Goal: Information Seeking & Learning: Check status

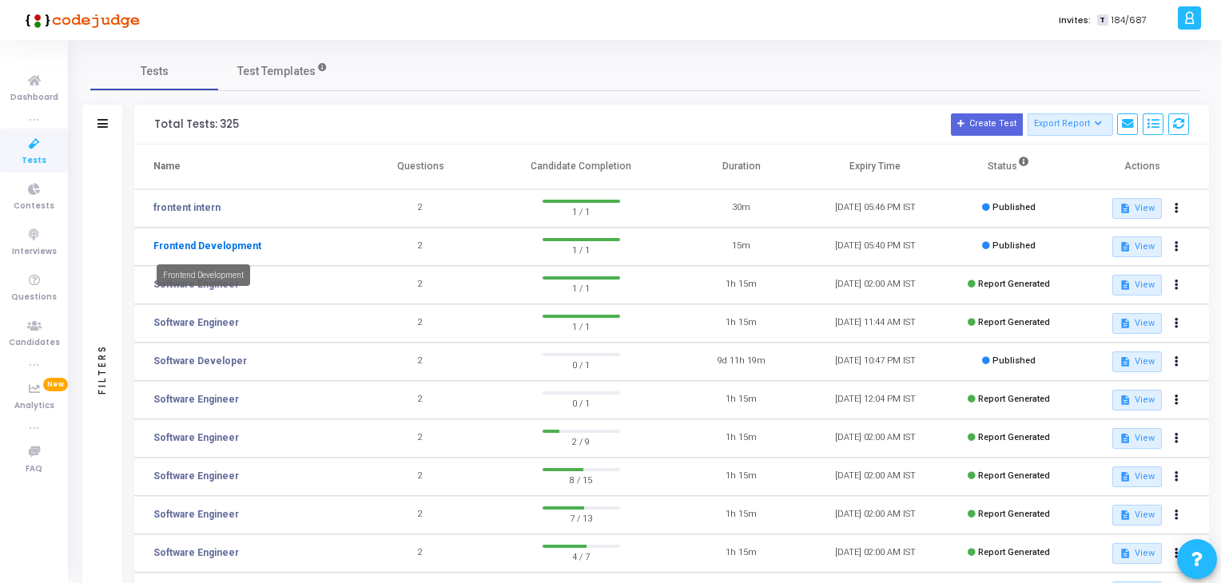
click at [240, 247] on link "Frontend Development" at bounding box center [207, 246] width 108 height 14
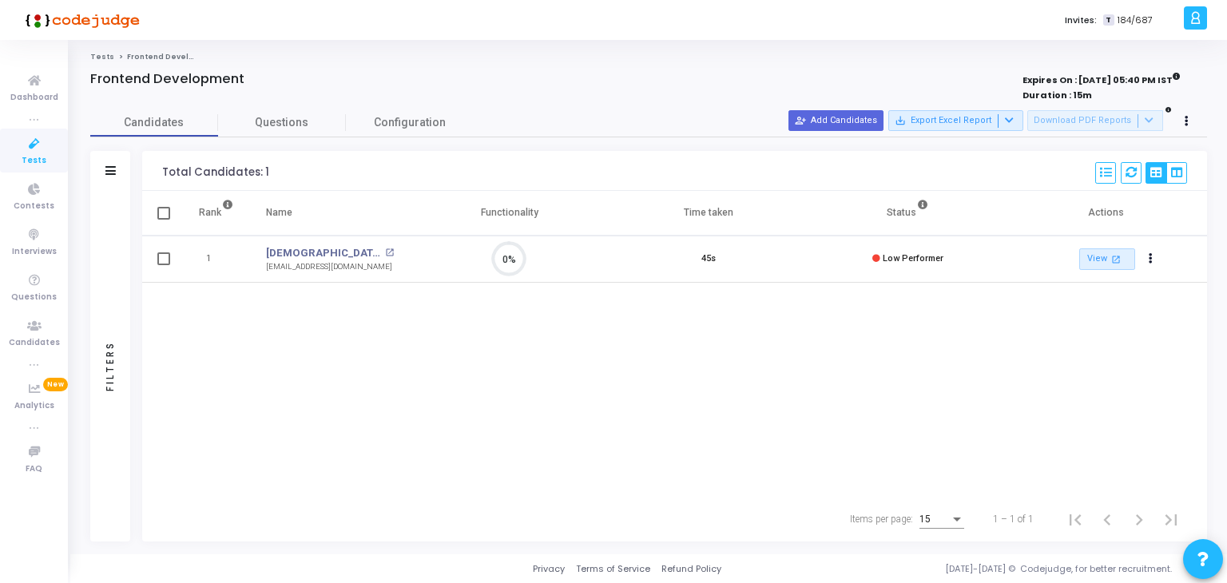
scroll to position [6, 6]
click at [30, 141] on icon at bounding box center [35, 144] width 34 height 20
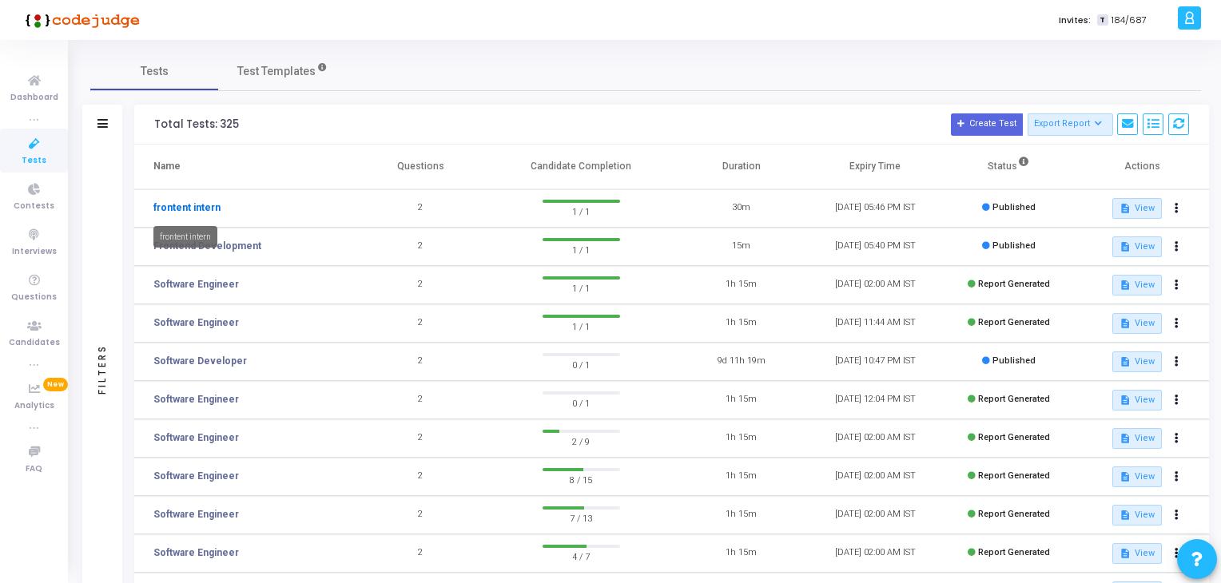
click at [195, 205] on link "frontent intern" at bounding box center [186, 208] width 67 height 14
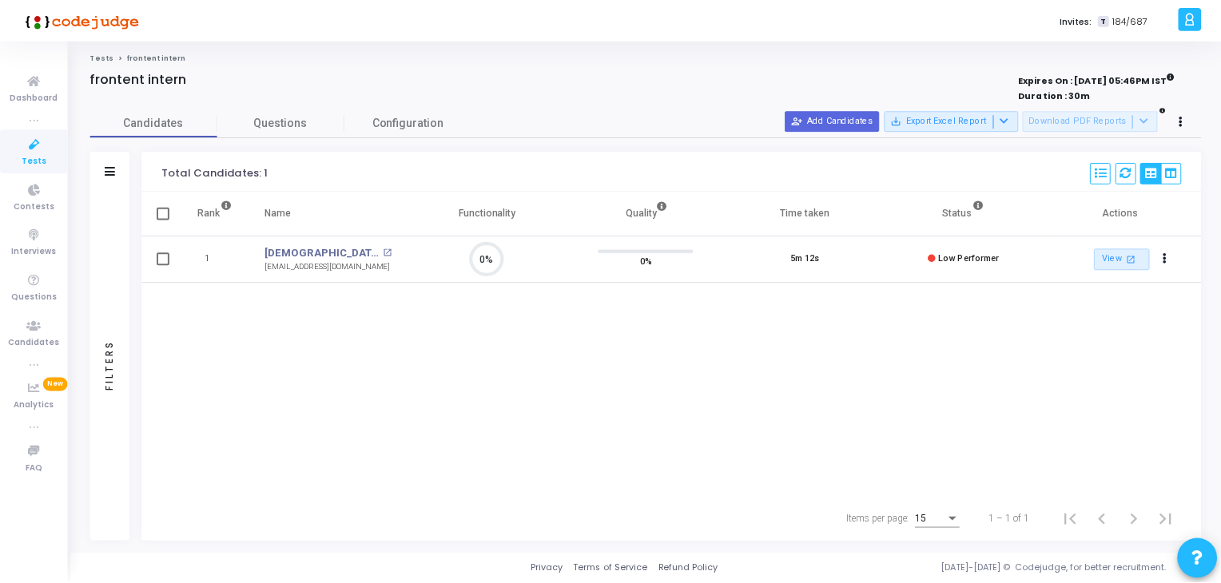
scroll to position [33, 41]
click at [38, 148] on icon at bounding box center [35, 144] width 34 height 20
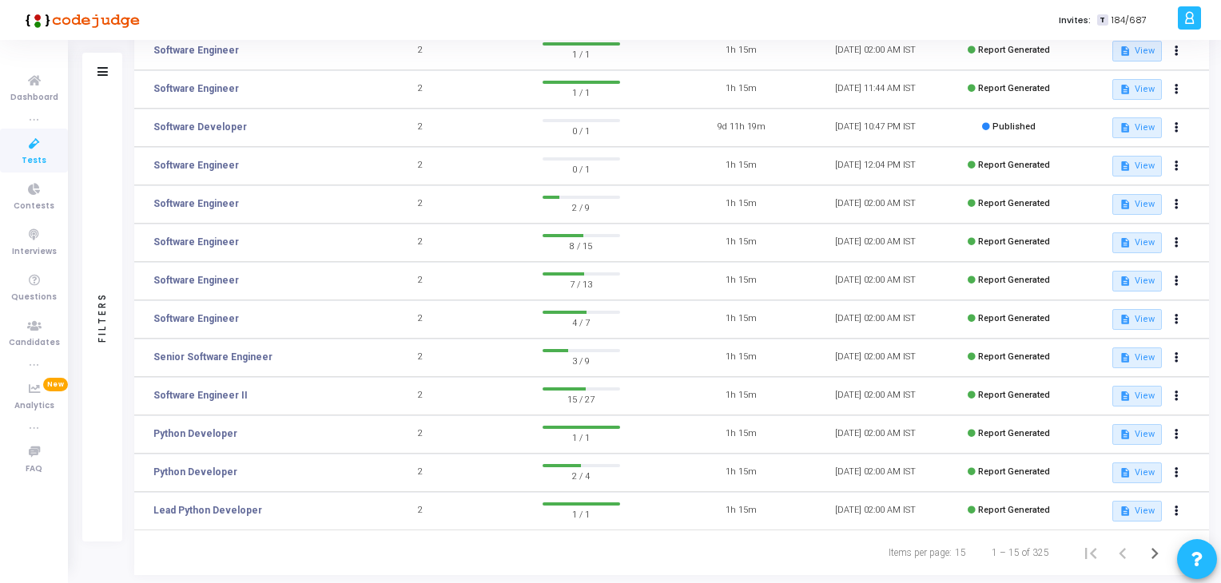
scroll to position [240, 0]
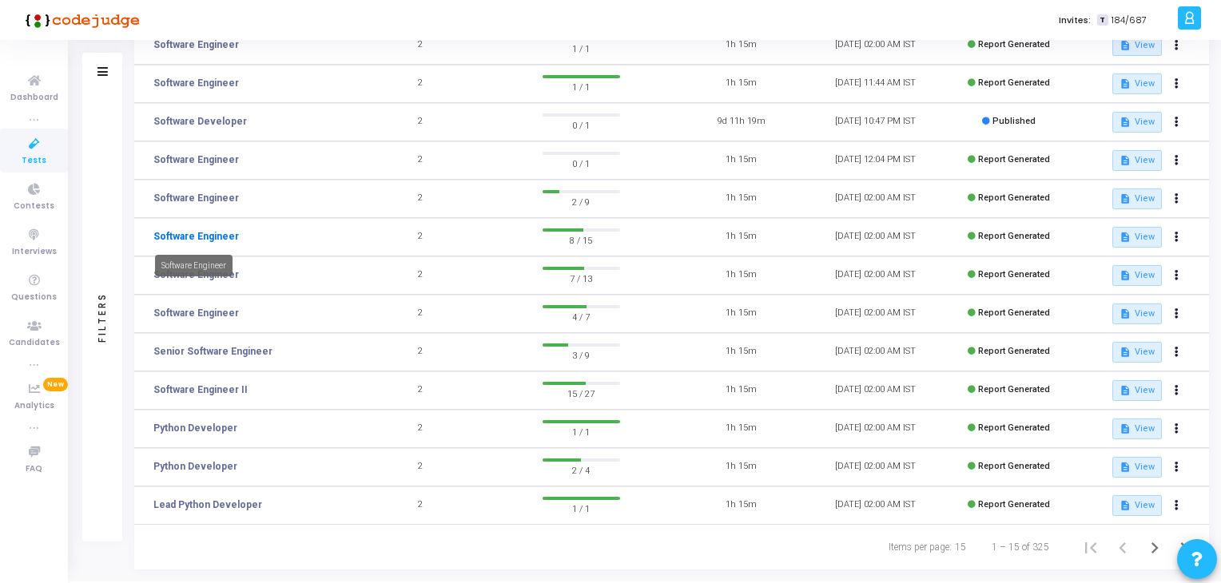
click at [211, 236] on link "Software Engineer" at bounding box center [195, 236] width 85 height 14
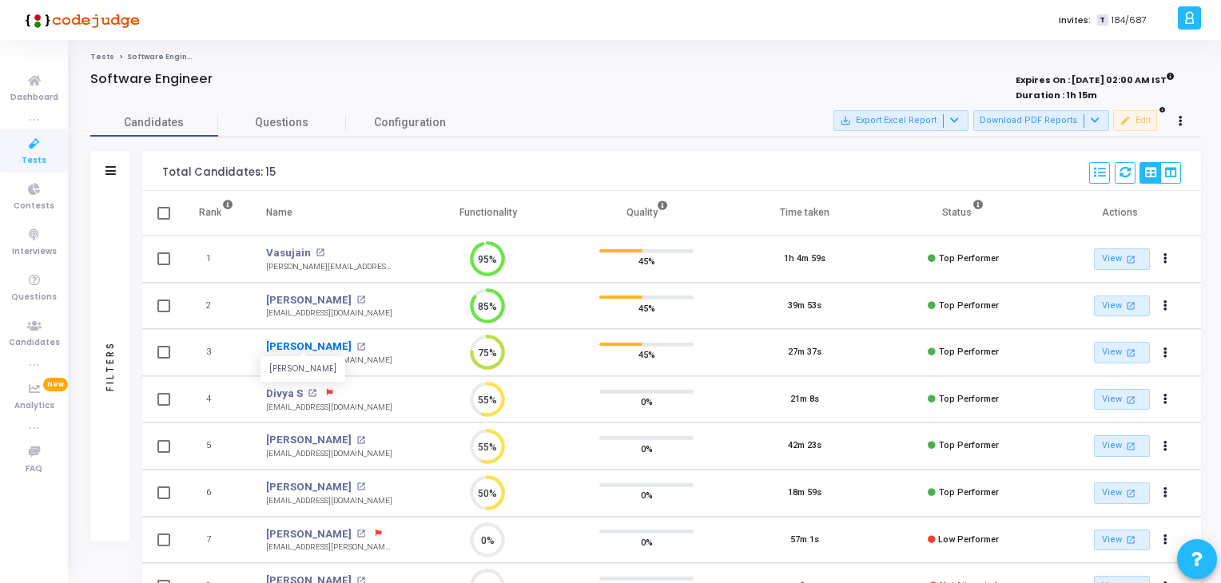
click at [281, 348] on link "[PERSON_NAME]" at bounding box center [308, 347] width 85 height 16
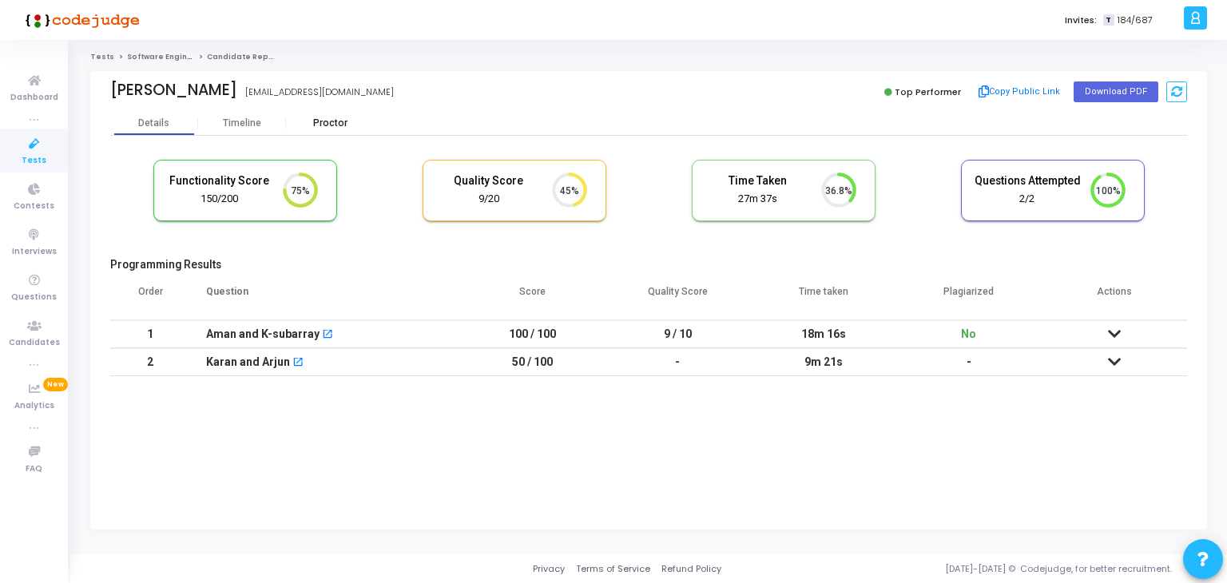
click at [345, 117] on div "Proctor" at bounding box center [330, 123] width 88 height 12
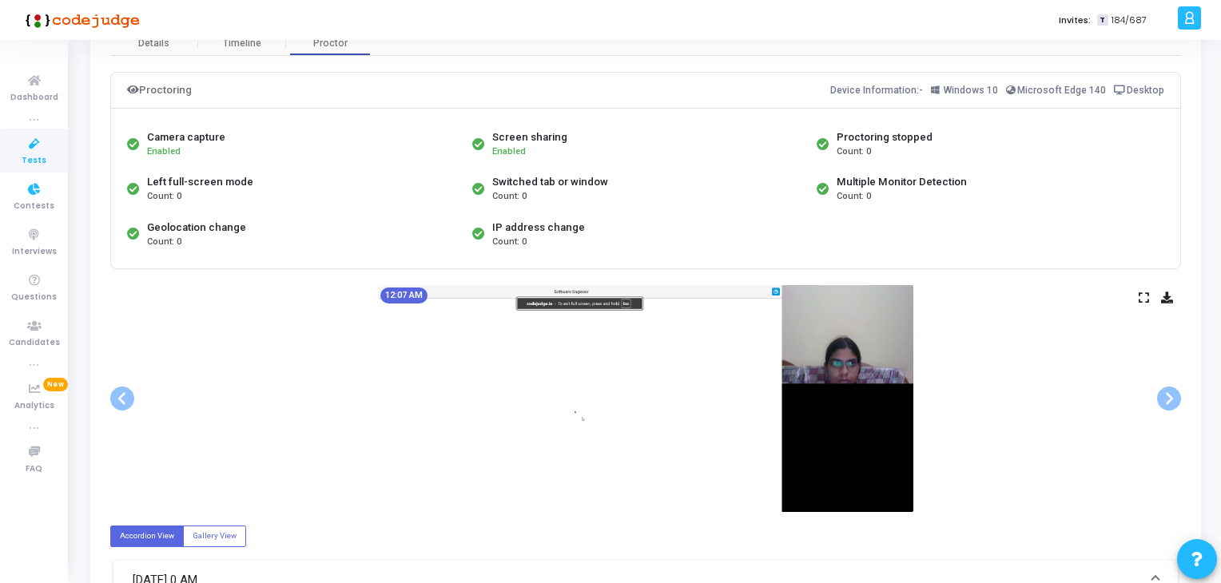
click at [44, 143] on icon at bounding box center [35, 144] width 34 height 20
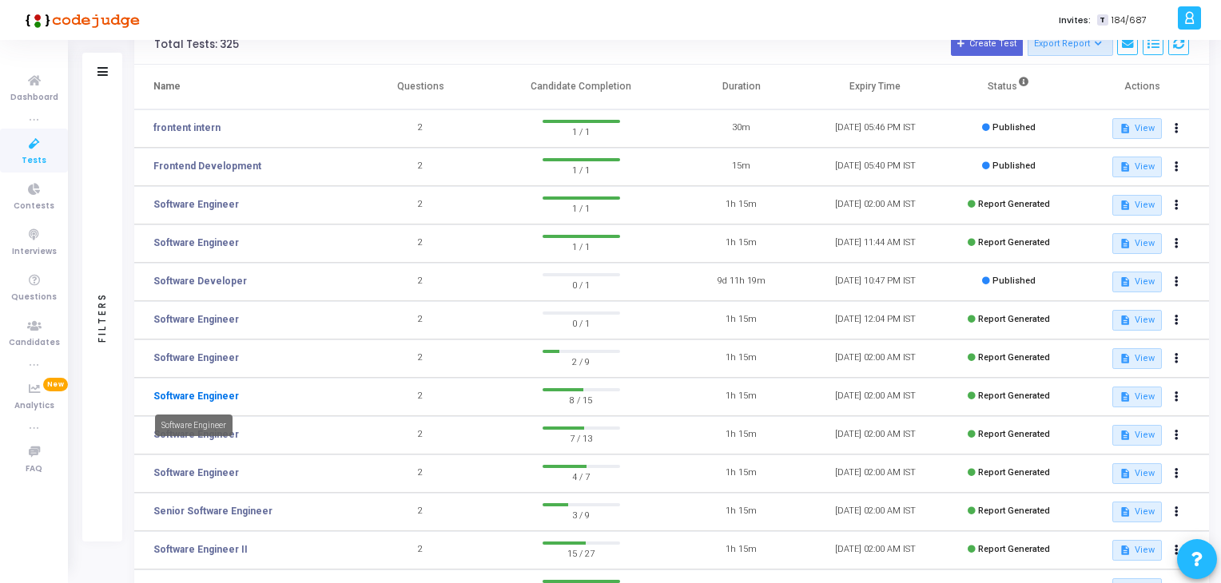
click at [198, 394] on link "Software Engineer" at bounding box center [195, 396] width 85 height 14
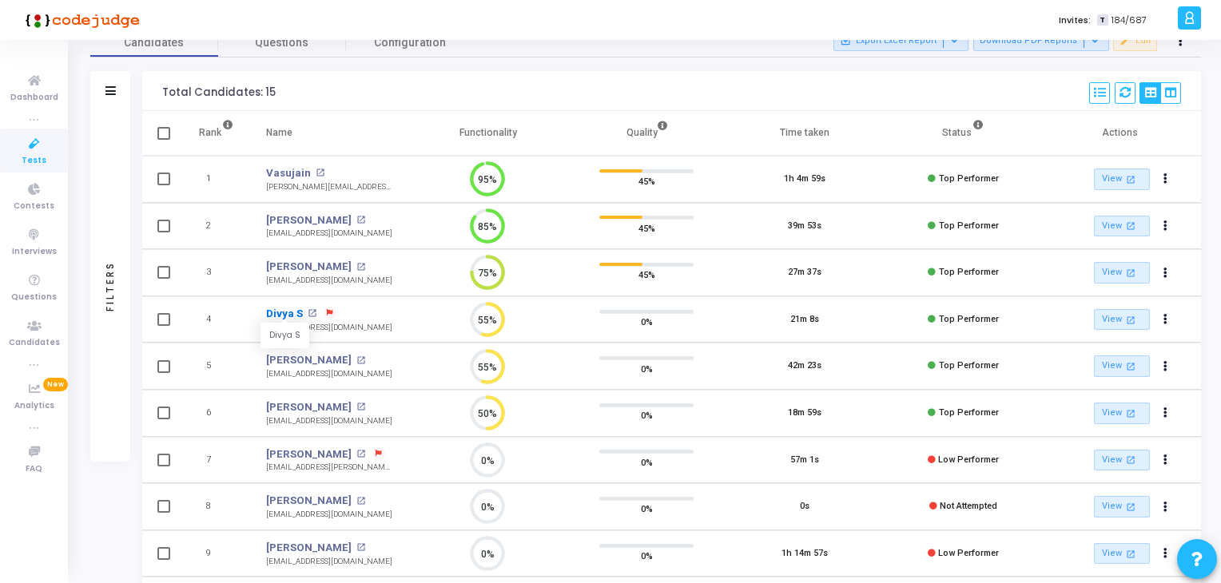
click at [277, 312] on link "Divya S" at bounding box center [284, 314] width 37 height 16
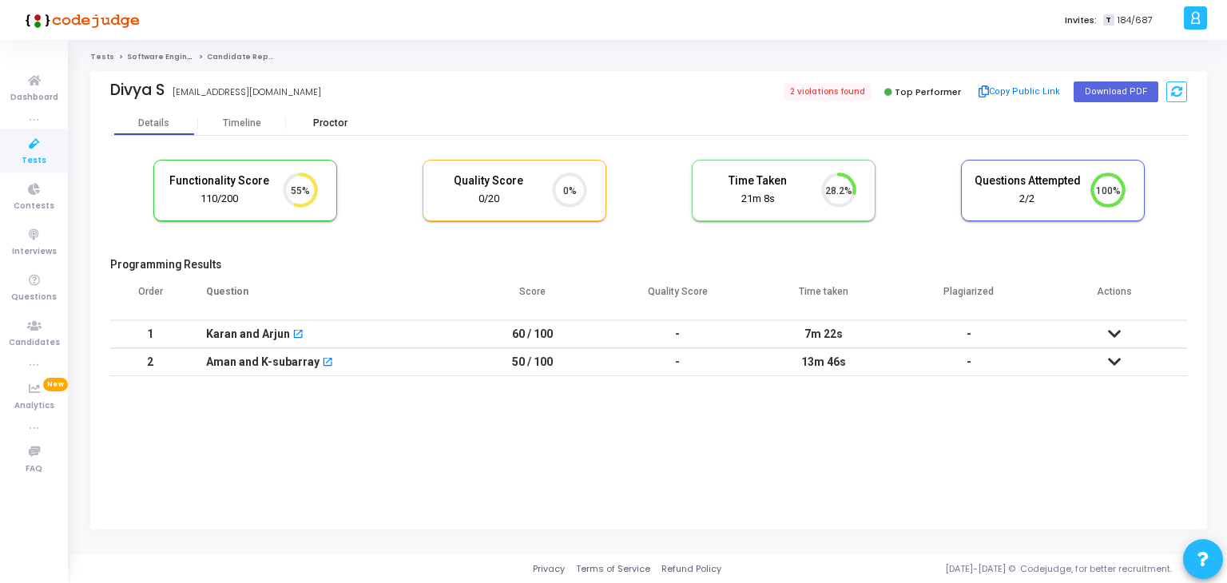
click at [337, 116] on div "Proctor" at bounding box center [330, 123] width 88 height 24
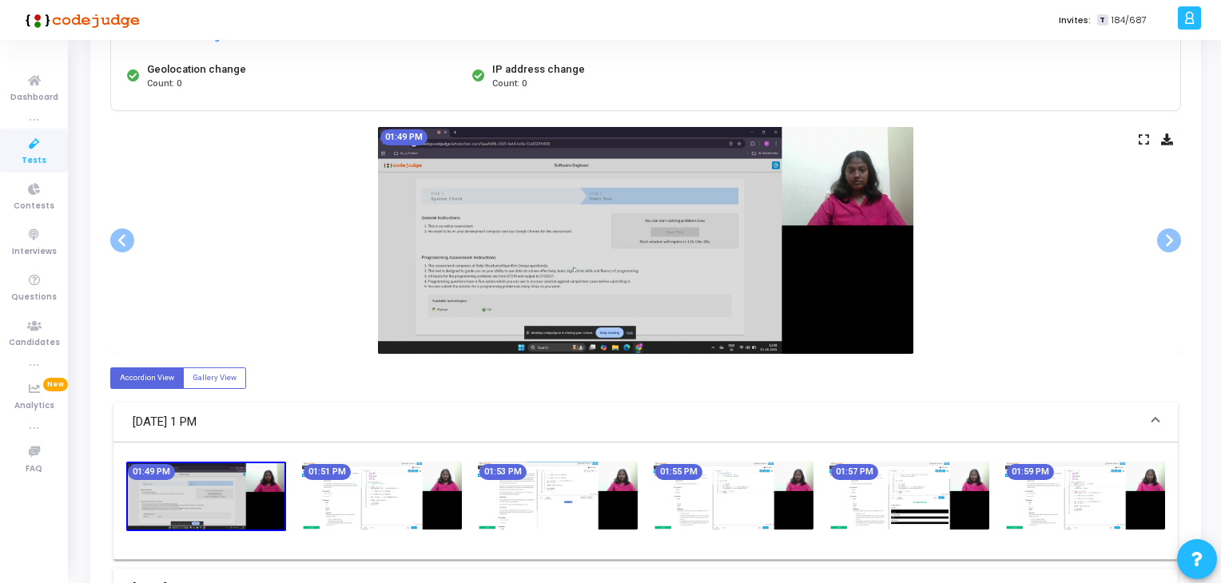
click at [642, 487] on div "01:53 PM" at bounding box center [558, 497] width 176 height 70
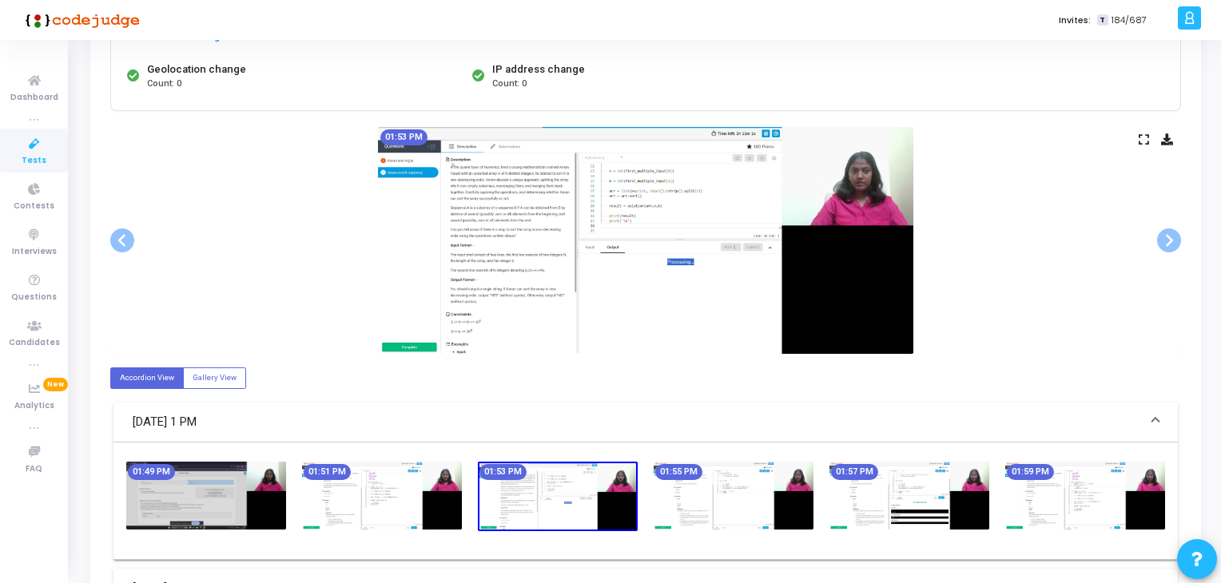
click at [692, 500] on img at bounding box center [734, 496] width 160 height 68
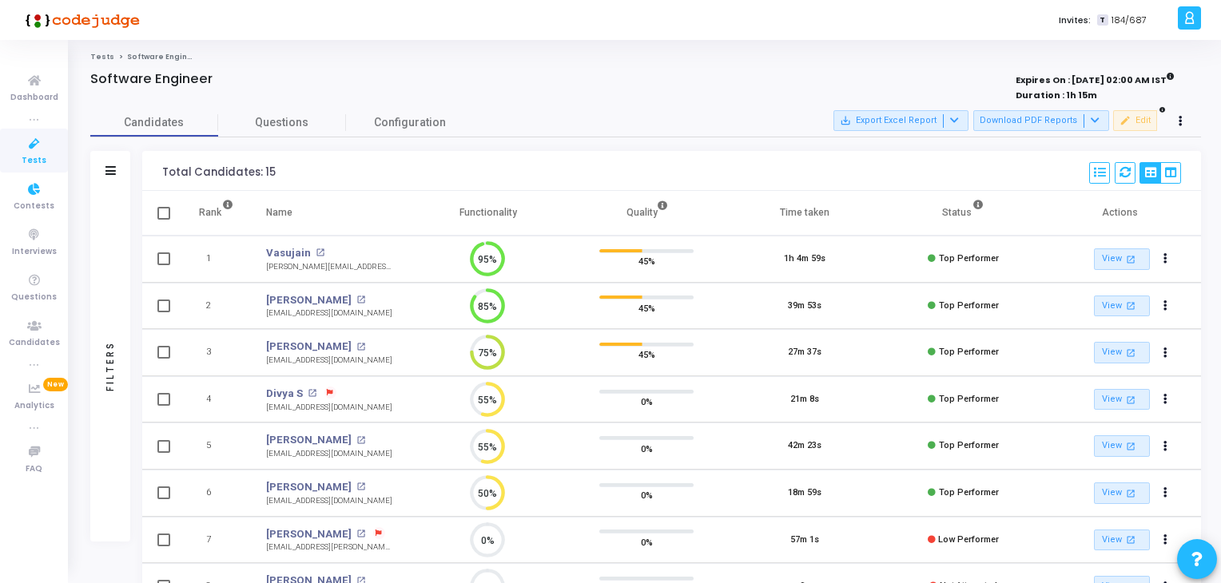
click at [49, 154] on link "Tests" at bounding box center [34, 151] width 68 height 44
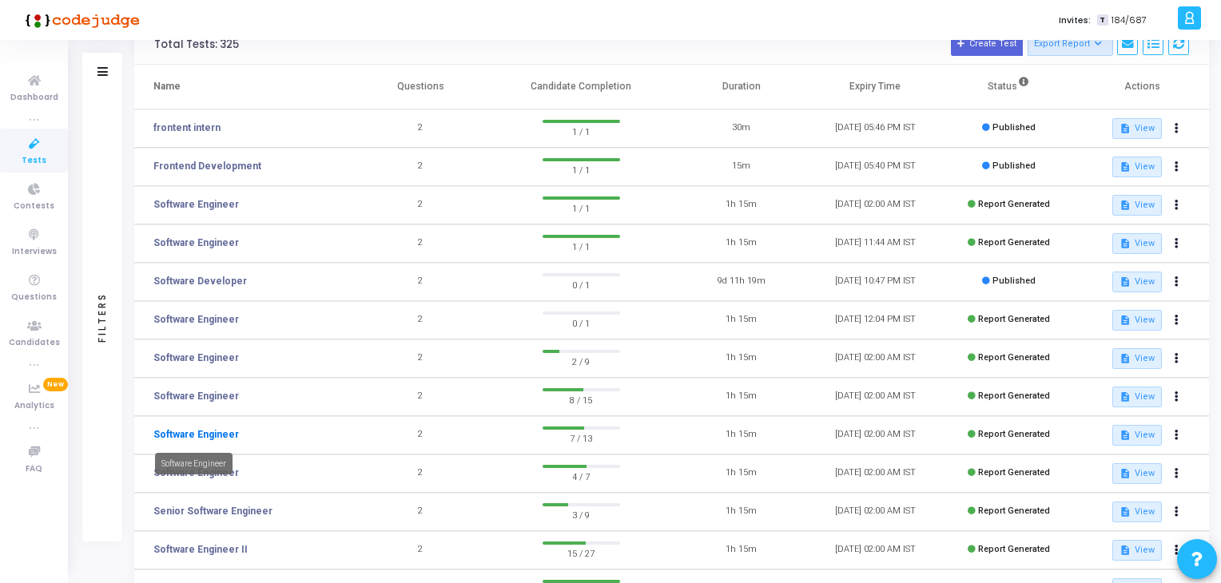
click at [213, 439] on link "Software Engineer" at bounding box center [195, 434] width 85 height 14
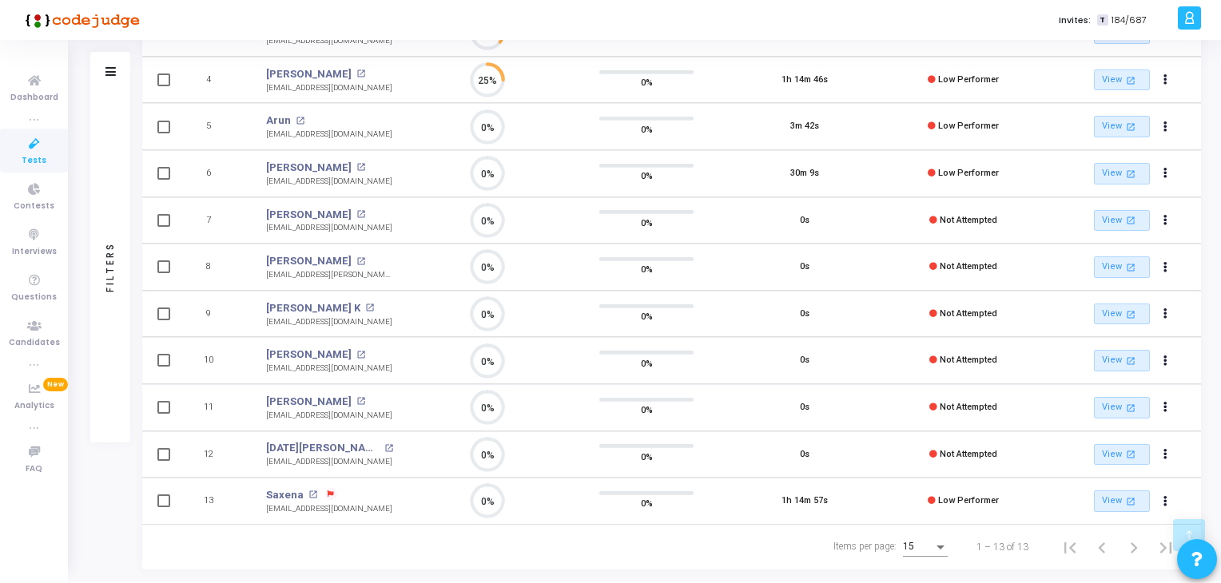
click at [33, 157] on span "Tests" at bounding box center [34, 161] width 25 height 14
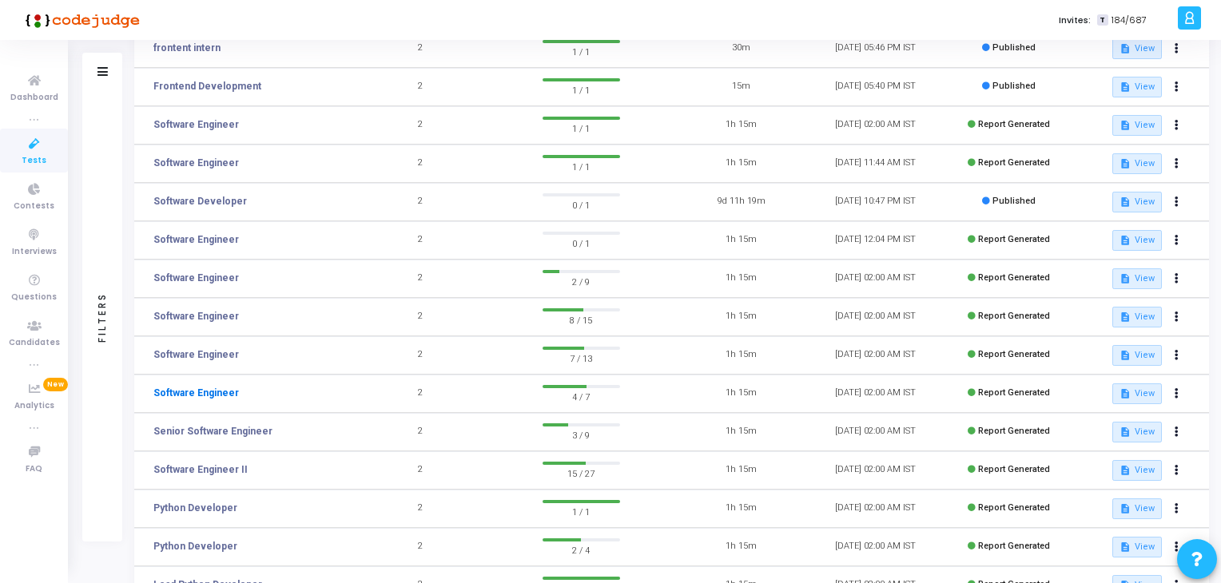
click at [232, 399] on link "Software Engineer" at bounding box center [195, 393] width 85 height 14
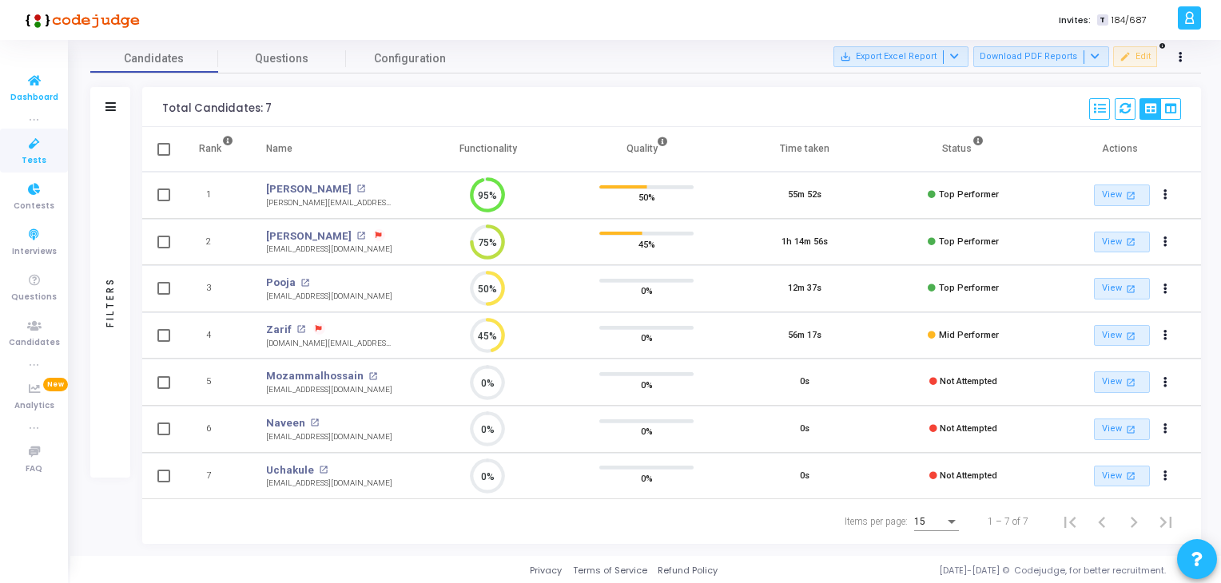
click at [13, 102] on span "Dashboard" at bounding box center [34, 98] width 48 height 14
